Goal: Find specific page/section: Find specific page/section

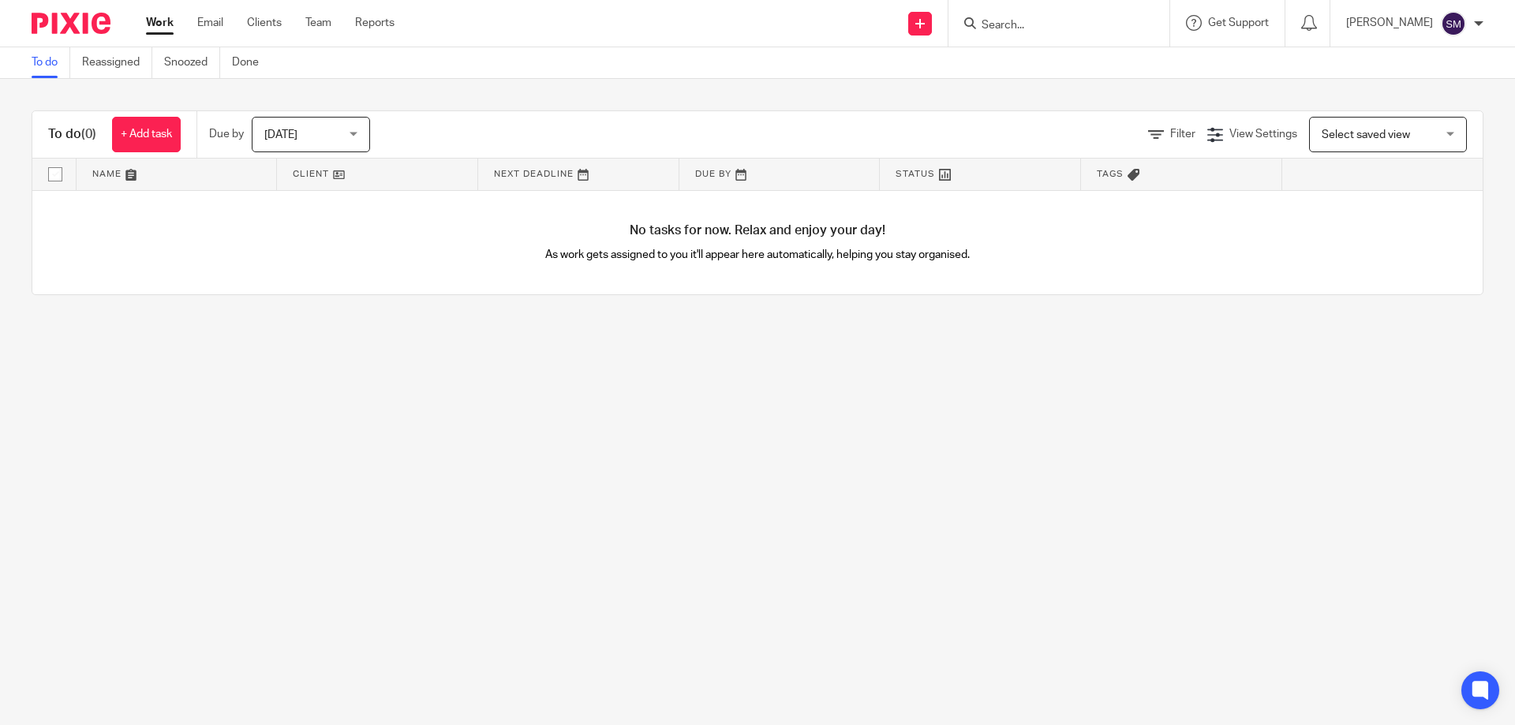
click at [1032, 38] on div at bounding box center [1059, 23] width 221 height 47
click at [1032, 33] on form at bounding box center [1064, 23] width 168 height 20
click at [1029, 24] on input "Search" at bounding box center [1051, 26] width 142 height 14
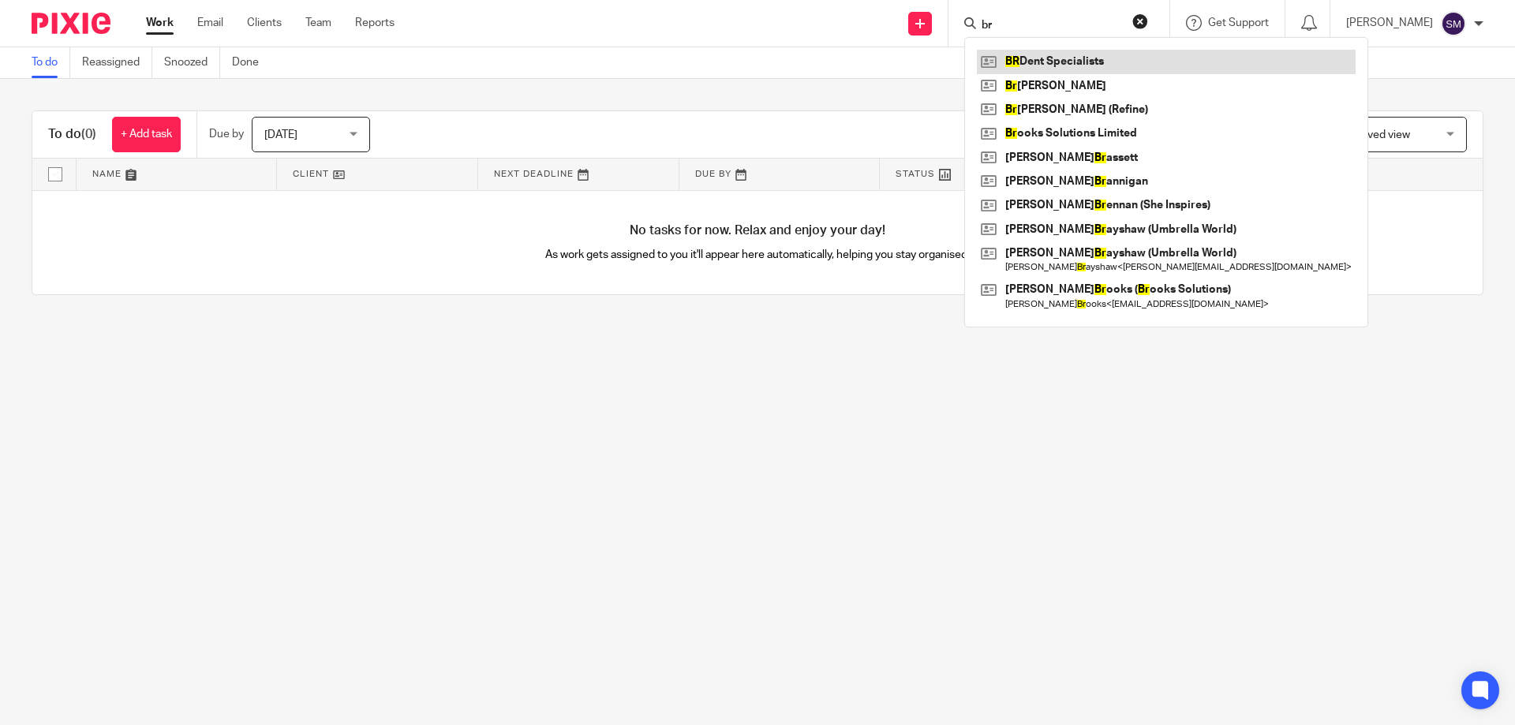
type input "br"
click at [1039, 58] on link at bounding box center [1166, 62] width 379 height 24
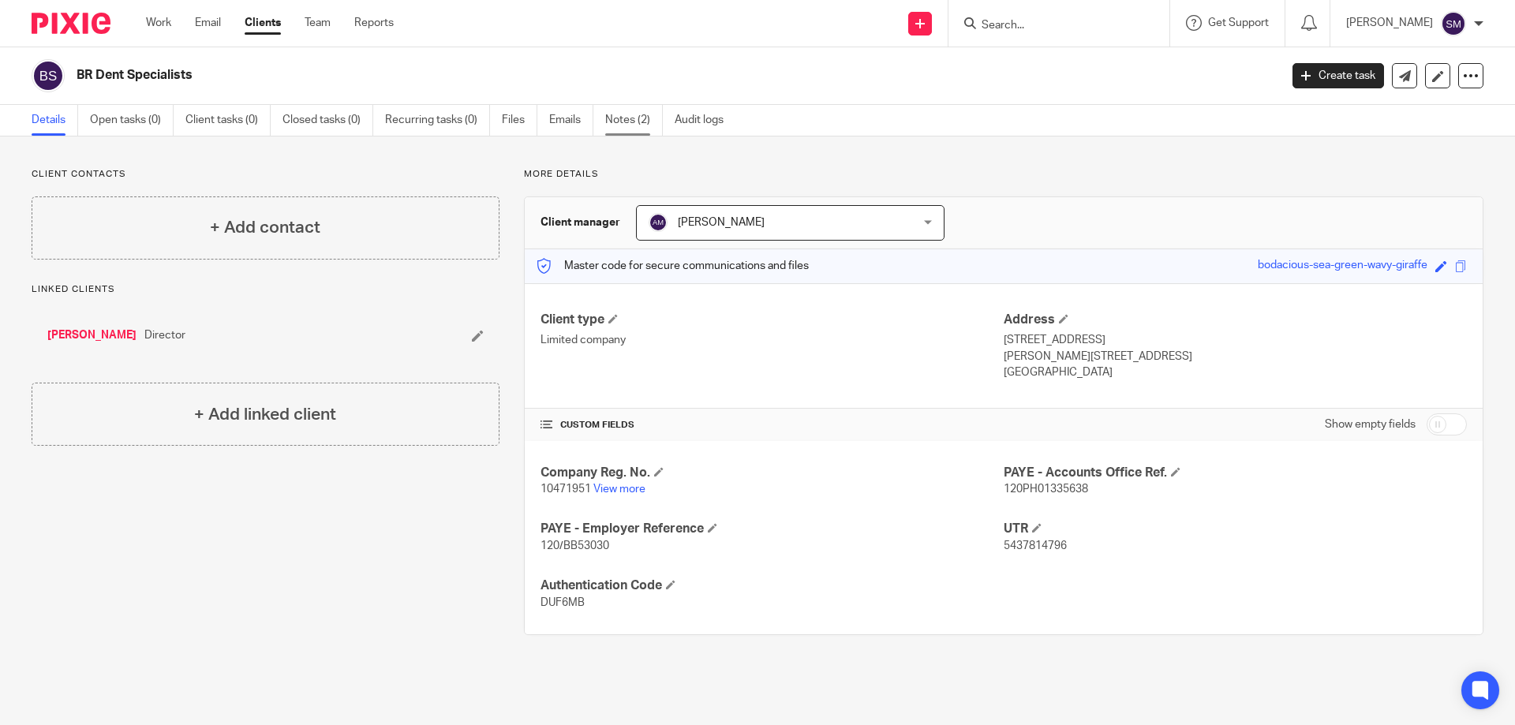
click at [623, 114] on link "Notes (2)" at bounding box center [634, 120] width 58 height 31
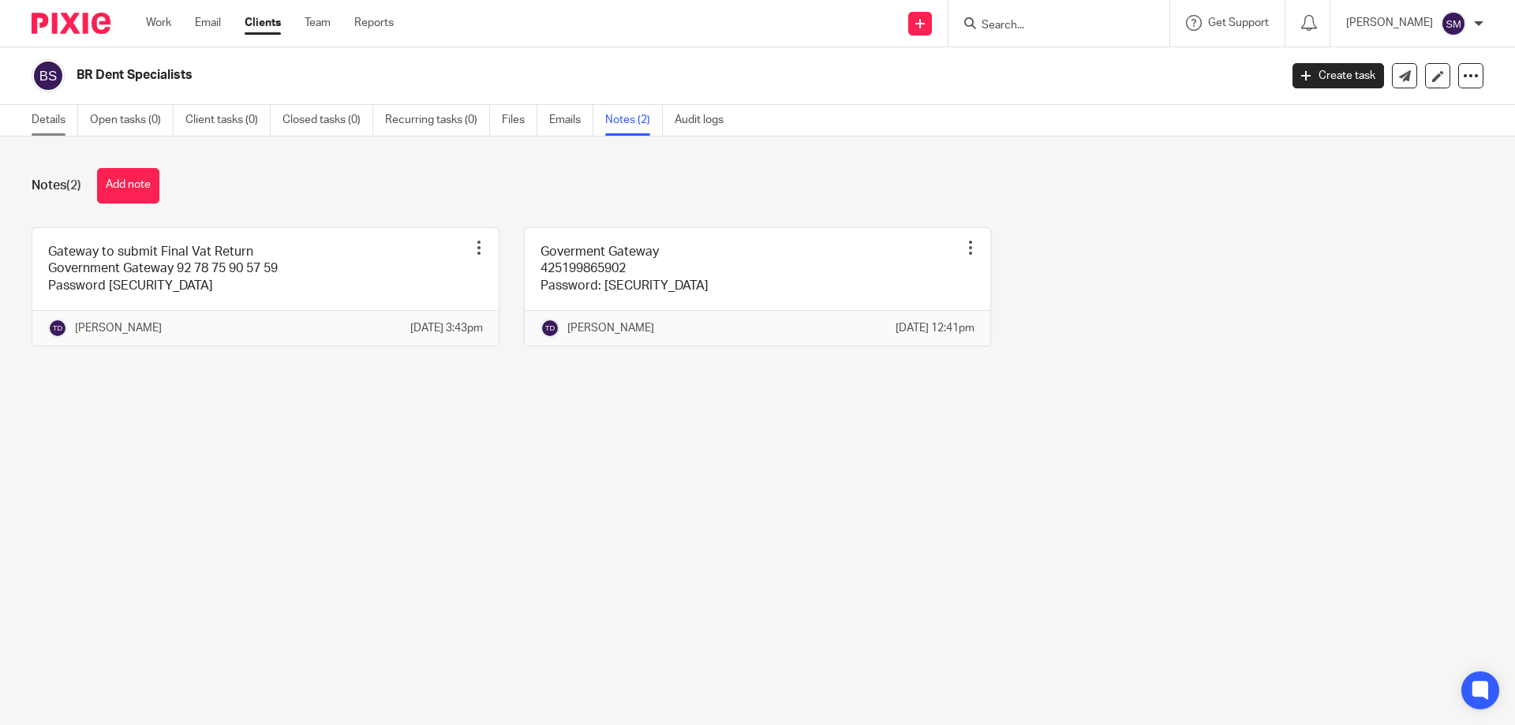
click at [44, 127] on link "Details" at bounding box center [55, 120] width 47 height 31
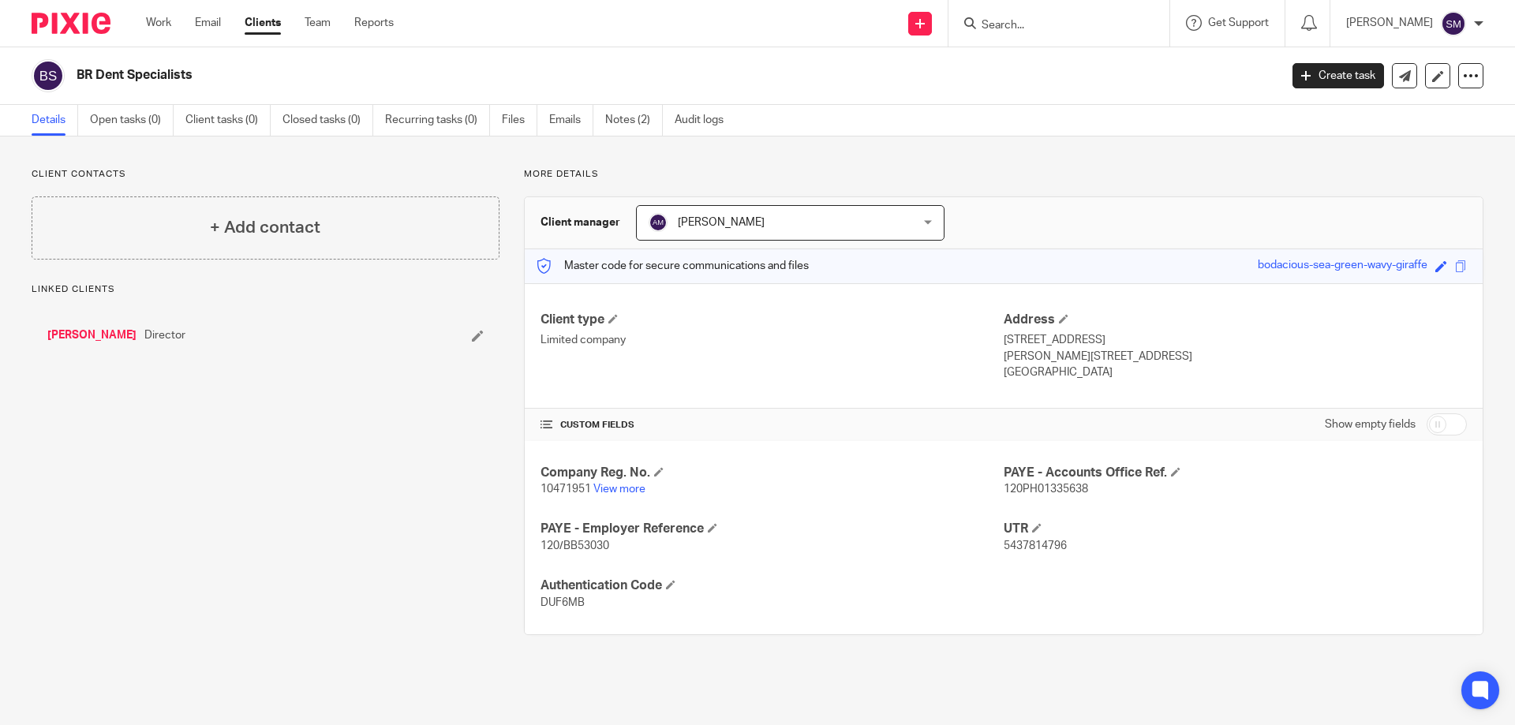
click at [105, 340] on link "[PERSON_NAME]" at bounding box center [91, 336] width 89 height 16
